Goal: Task Accomplishment & Management: Use online tool/utility

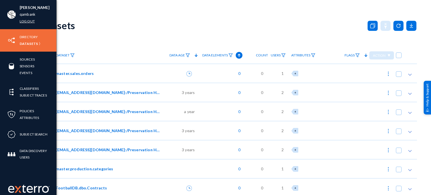
click at [27, 21] on link "Log out" at bounding box center [27, 21] width 15 height 6
click at [33, 191] on img at bounding box center [29, 189] width 42 height 8
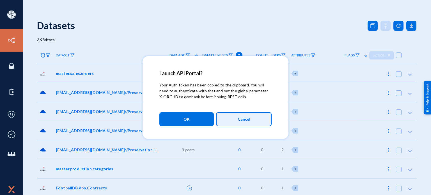
click at [237, 117] on button "Cancel" at bounding box center [244, 119] width 56 height 14
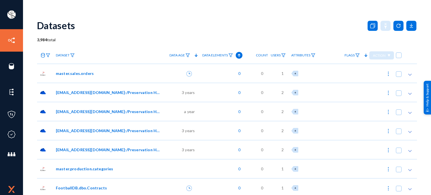
click at [77, 14] on div "Datasets" at bounding box center [227, 25] width 380 height 23
